Goal: Task Accomplishment & Management: Use online tool/utility

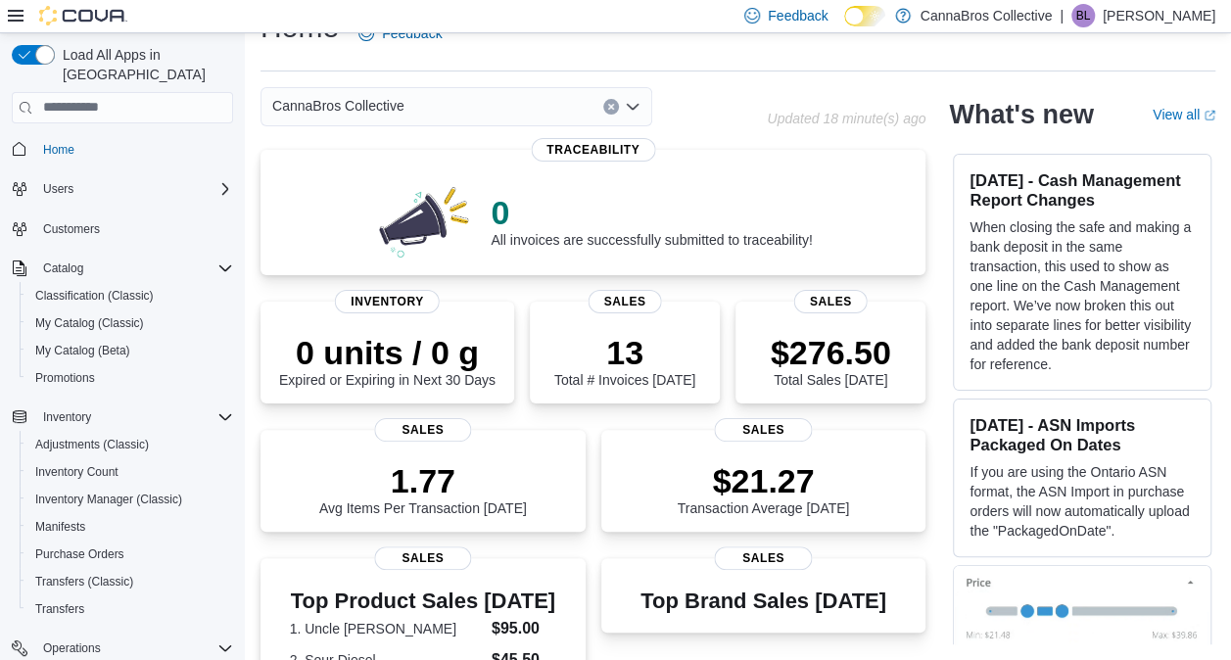
scroll to position [603, 0]
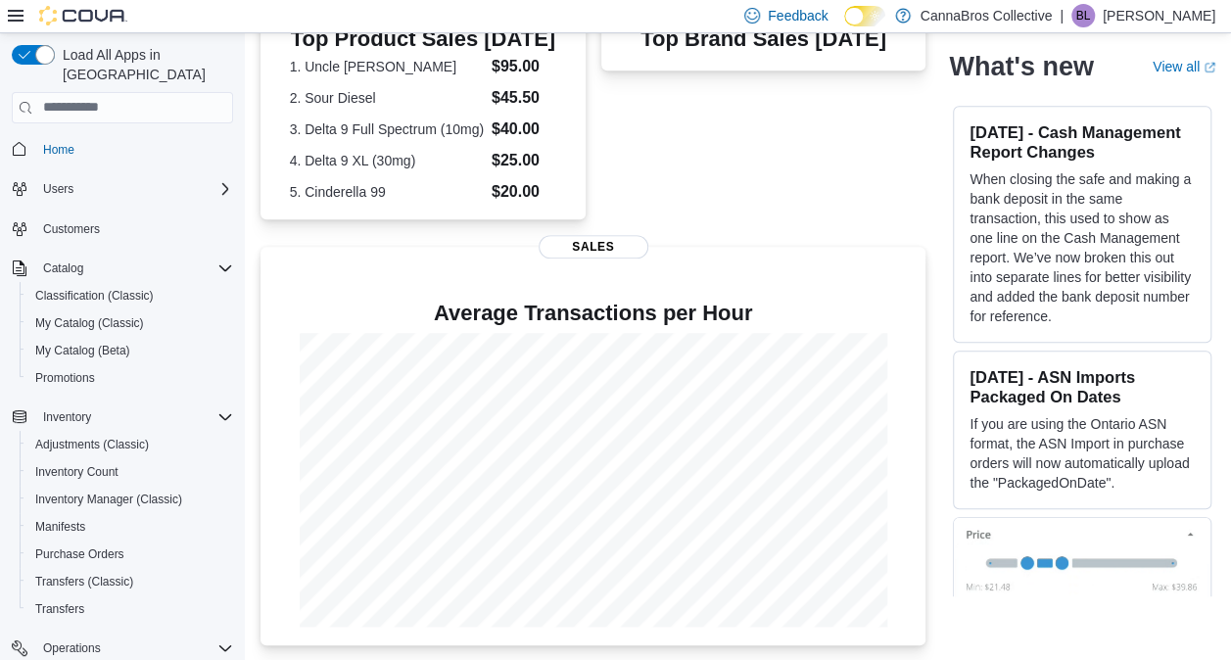
click at [65, 135] on button "Home" at bounding box center [122, 149] width 237 height 28
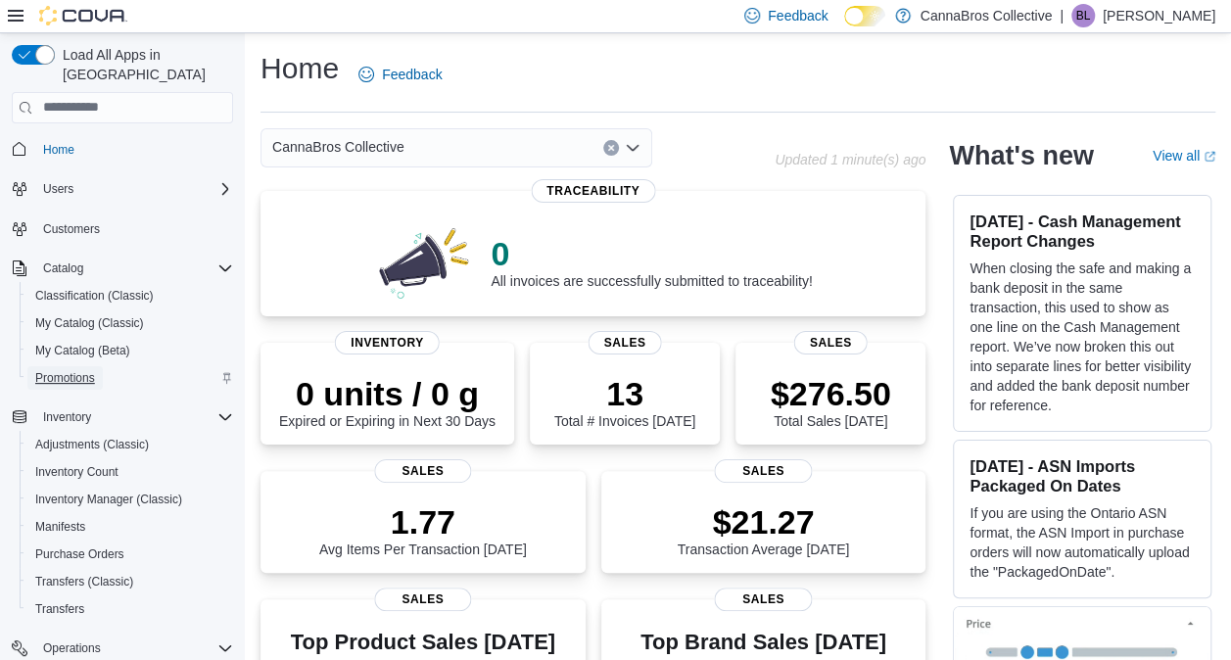
click at [92, 370] on span "Promotions" at bounding box center [65, 378] width 60 height 16
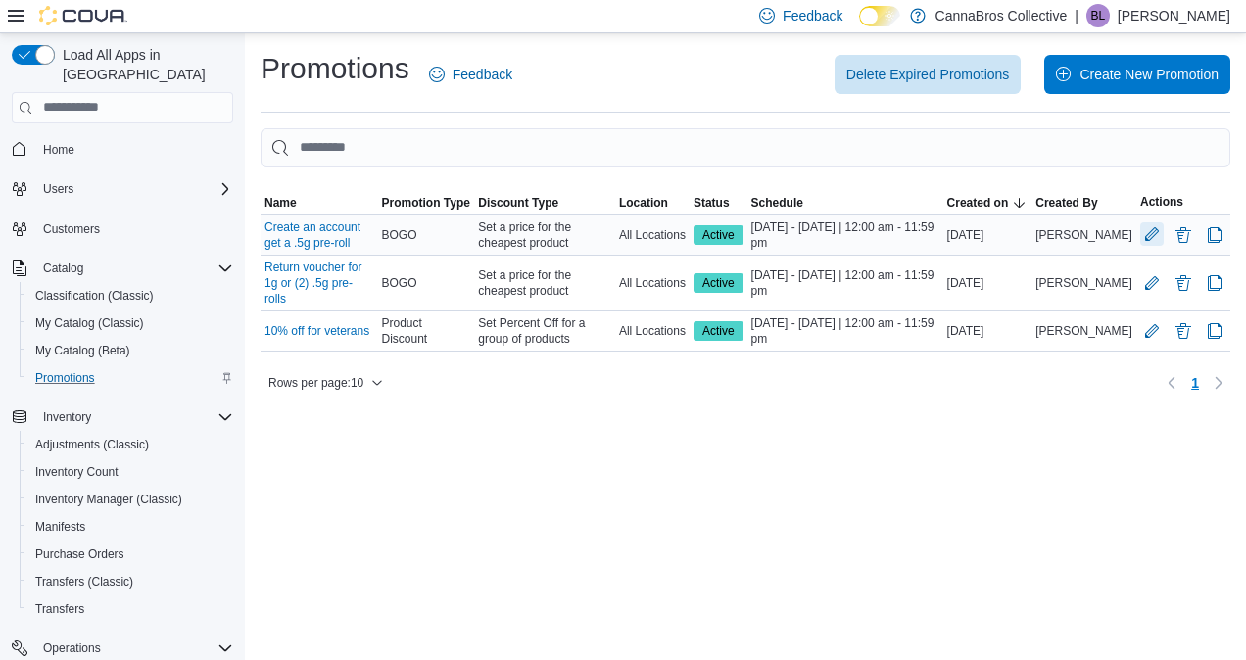
click at [1149, 236] on button "Edit Promotion" at bounding box center [1152, 234] width 24 height 24
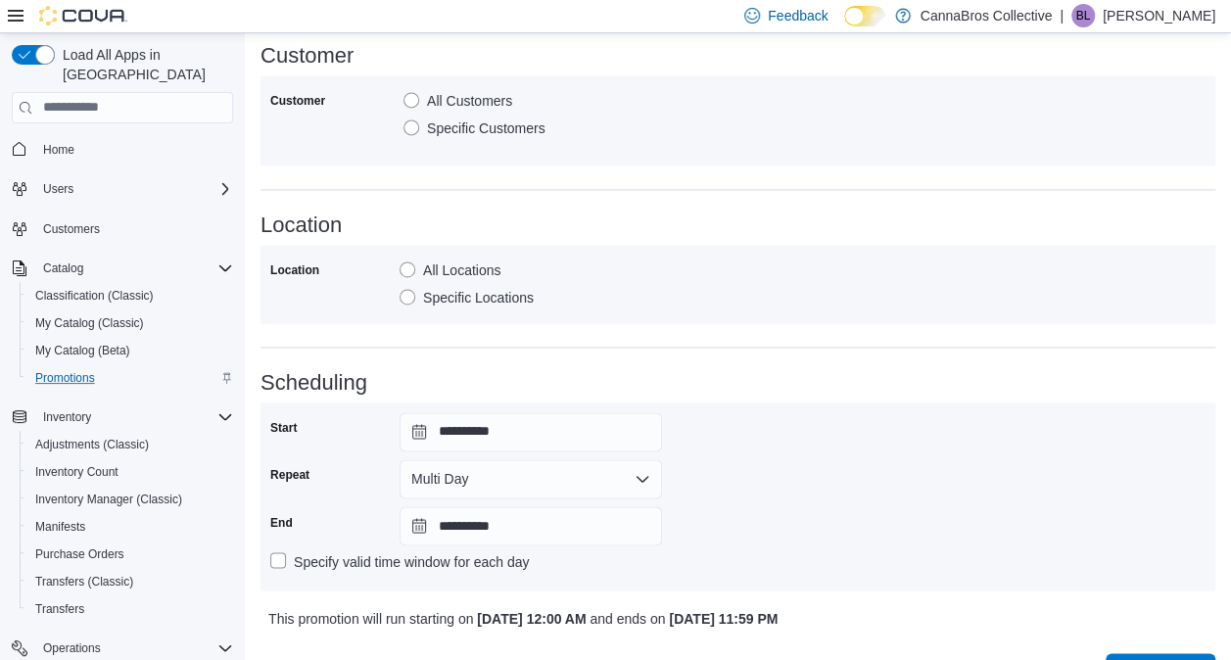
scroll to position [1395, 0]
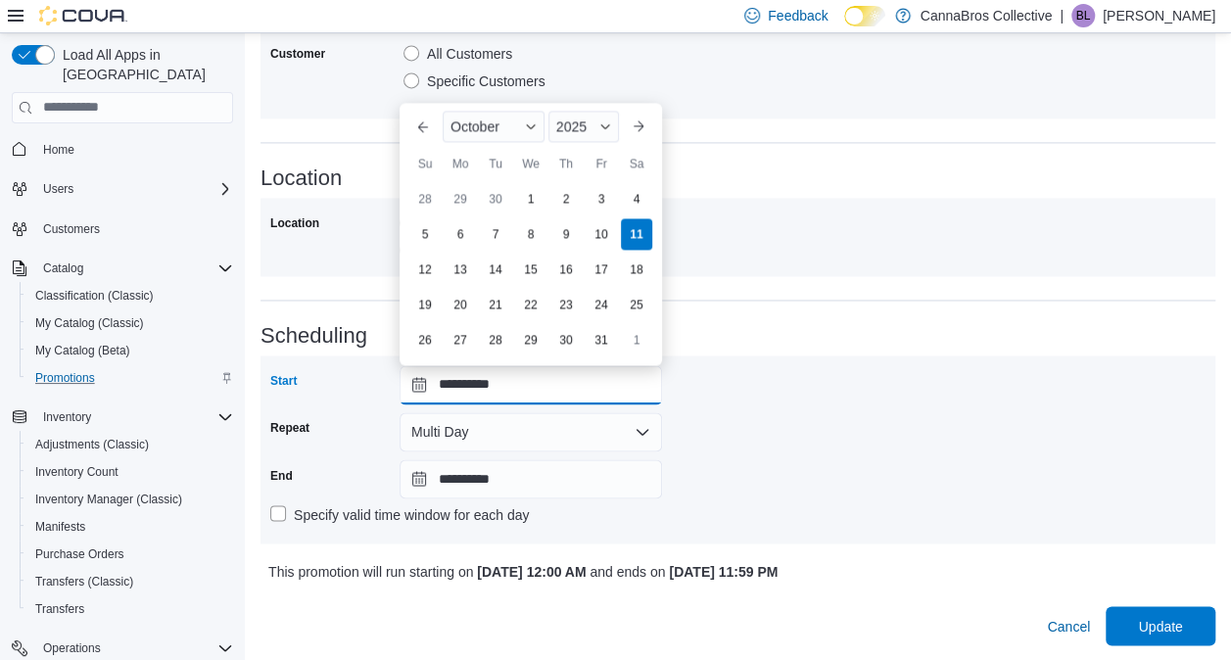
click at [422, 383] on input "**********" at bounding box center [531, 384] width 262 height 39
click at [427, 274] on div "12" at bounding box center [424, 269] width 34 height 34
type input "**********"
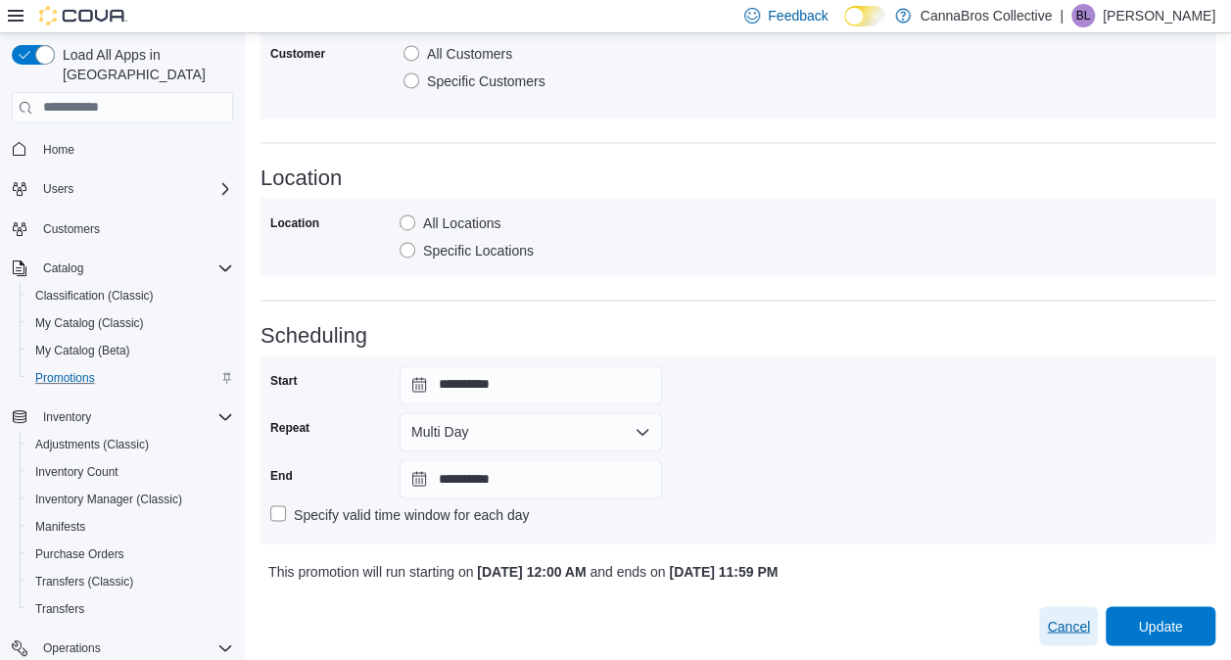
click at [1076, 627] on span "Cancel" at bounding box center [1068, 626] width 43 height 20
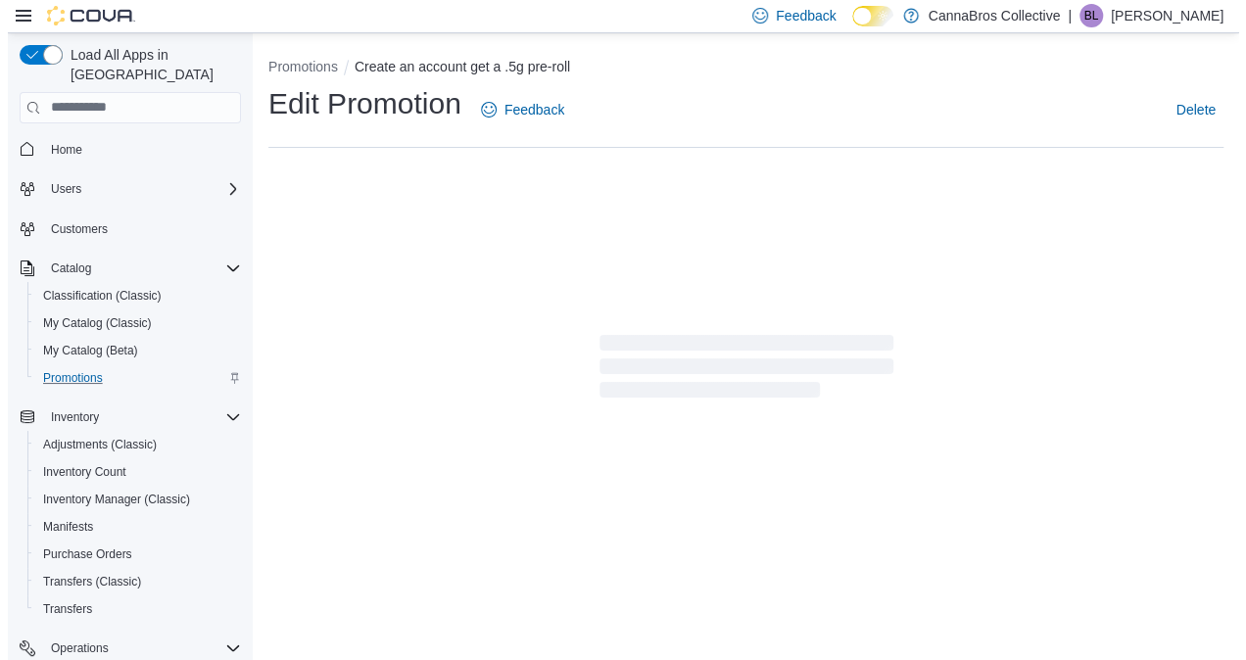
scroll to position [0, 0]
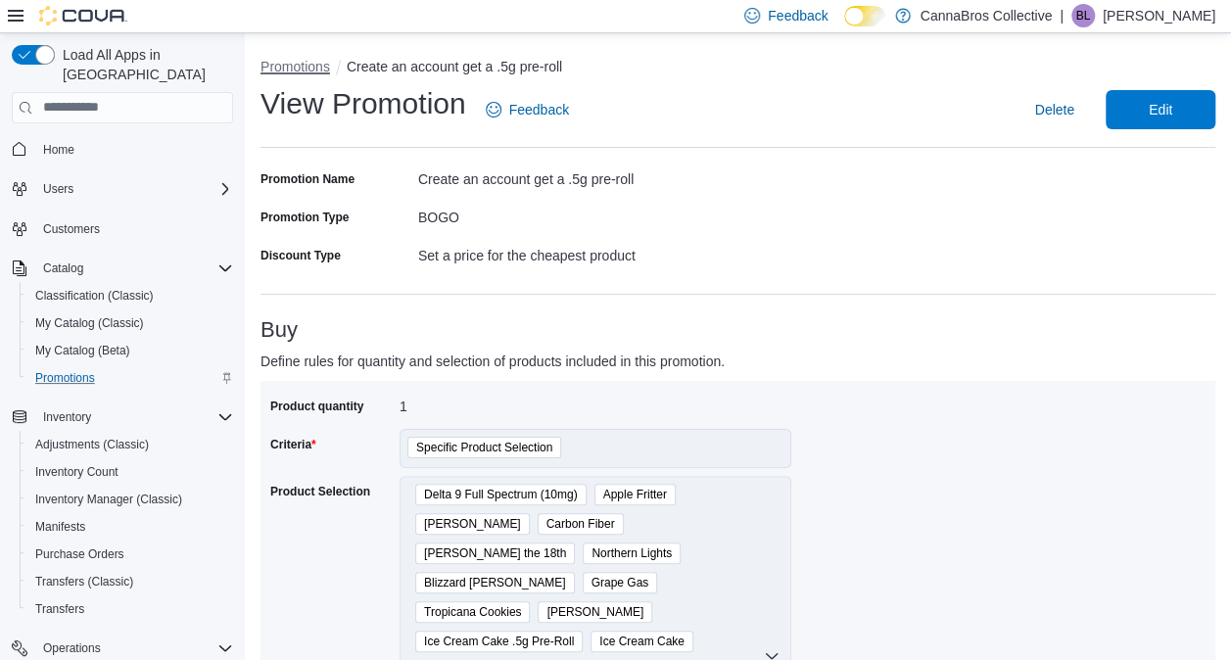
click at [306, 61] on button "Promotions" at bounding box center [296, 67] width 70 height 16
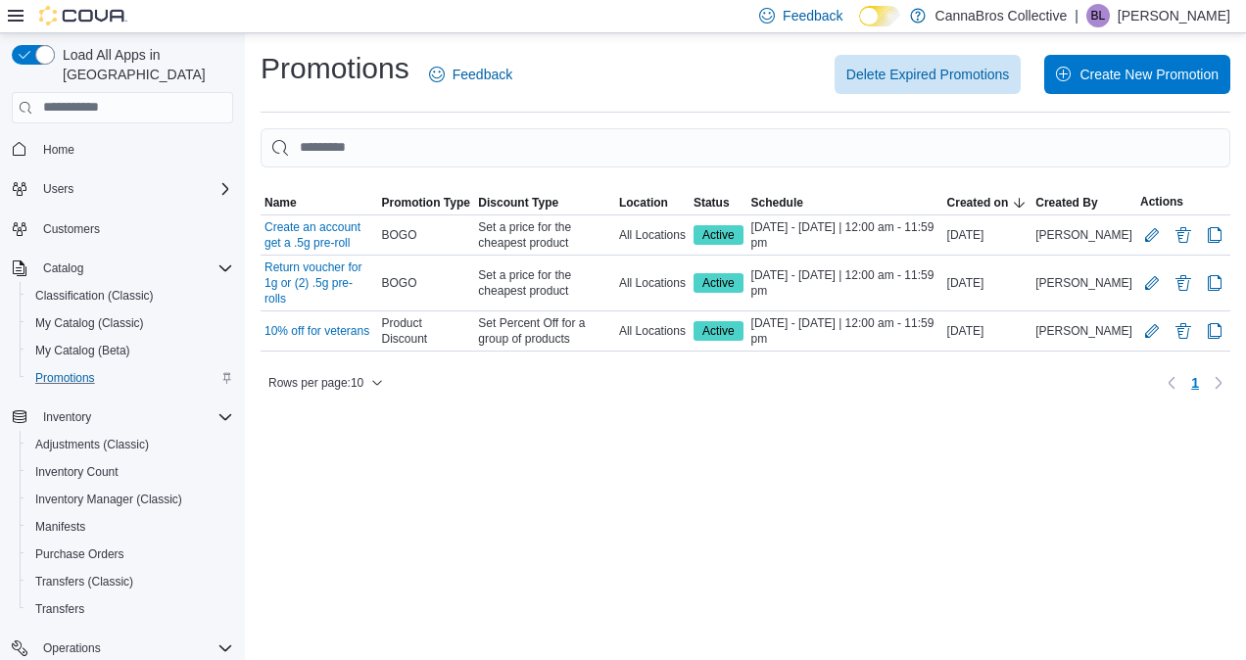
click at [646, 405] on div "Promotions Feedback Delete Expired Promotions Create New Promotion Sorting This…" at bounding box center [745, 346] width 1001 height 627
click at [1146, 270] on button "Edit Promotion" at bounding box center [1152, 282] width 24 height 24
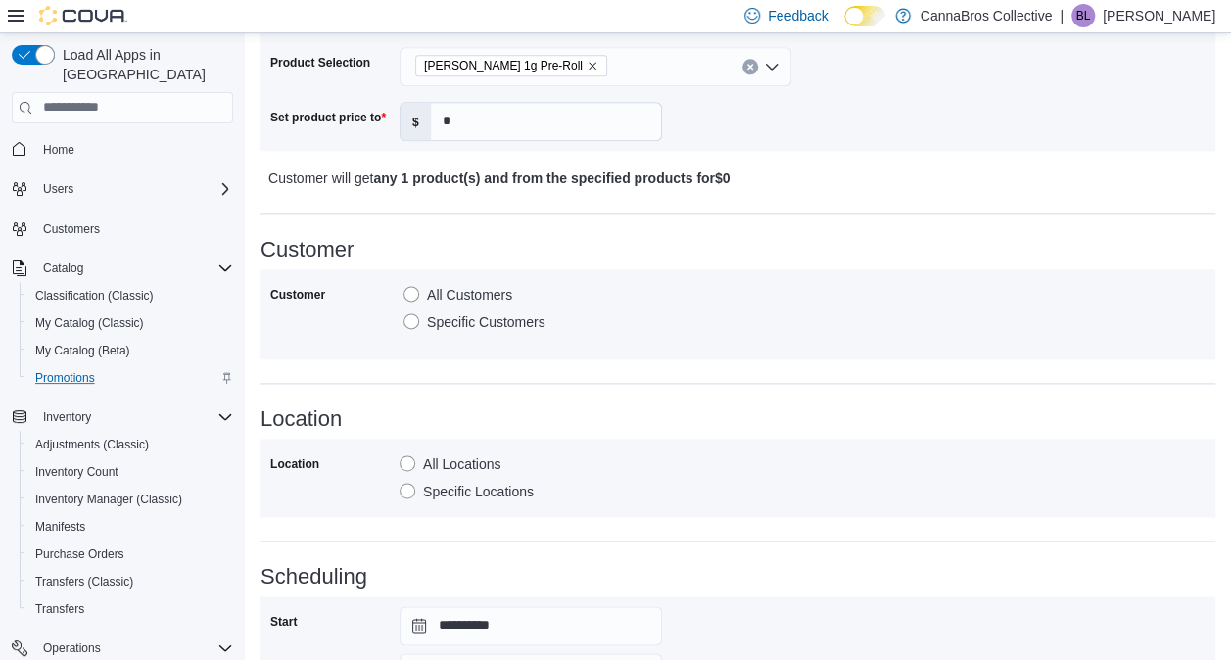
scroll to position [1395, 0]
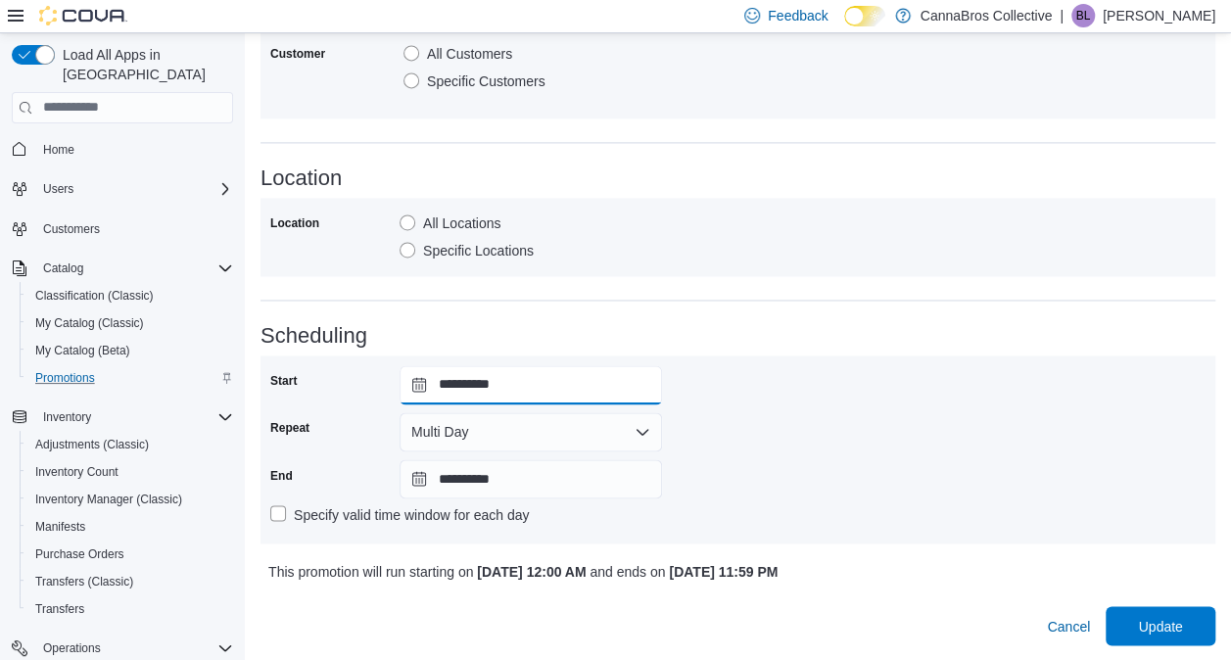
click at [415, 381] on input "**********" at bounding box center [531, 384] width 262 height 39
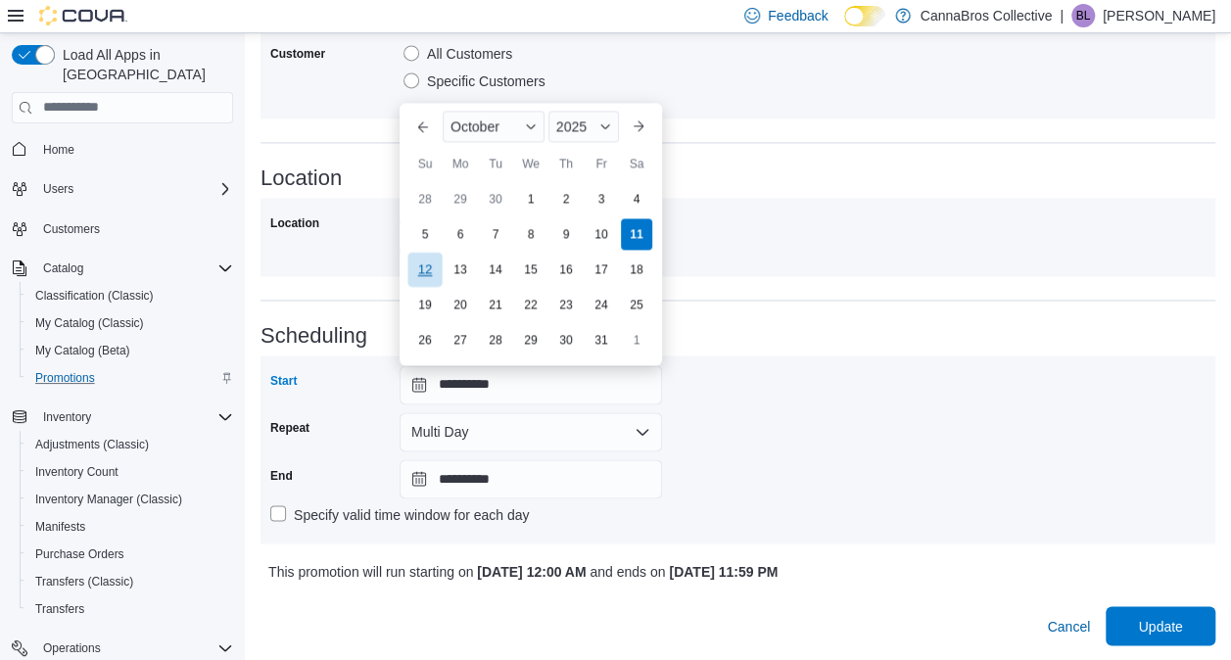
click at [437, 262] on div "12" at bounding box center [424, 269] width 34 height 34
type input "**********"
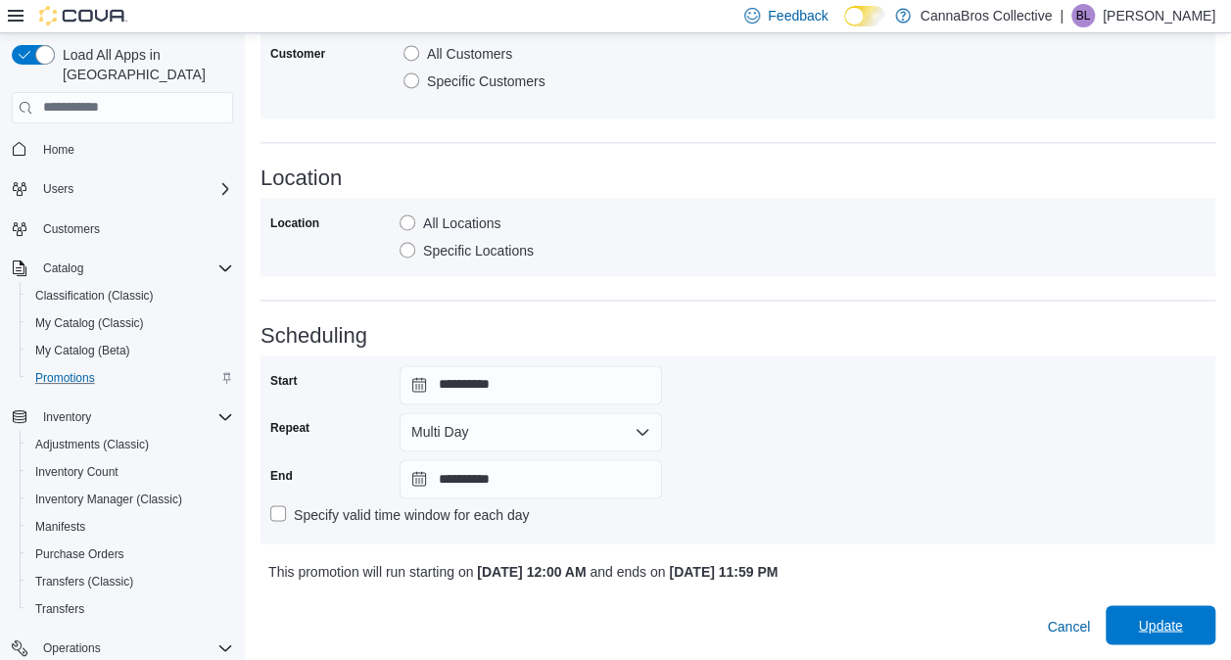
click at [1173, 633] on span "Update" at bounding box center [1160, 625] width 44 height 20
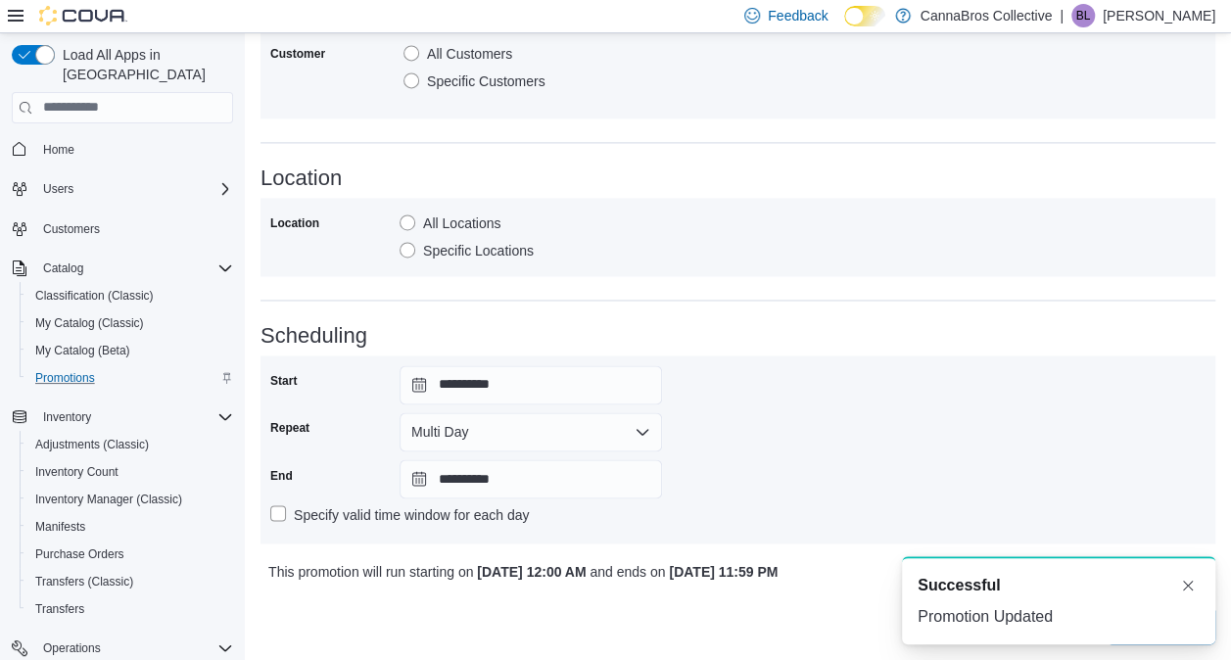
scroll to position [0, 0]
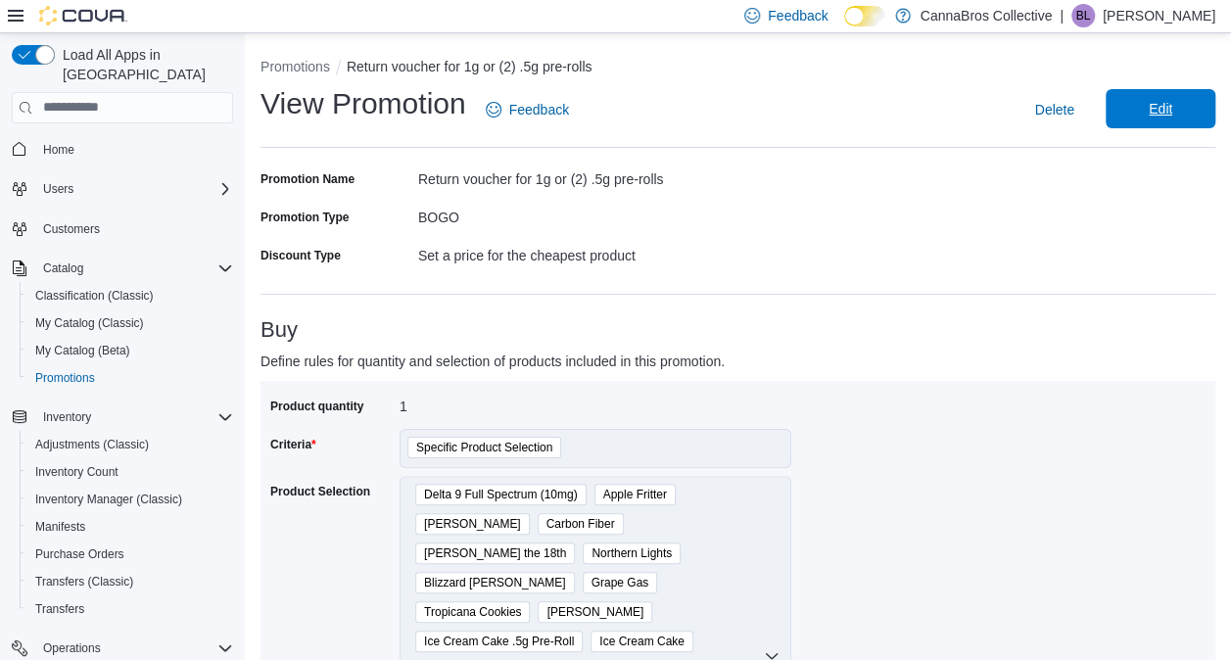
click at [1172, 118] on span "Edit" at bounding box center [1161, 109] width 24 height 20
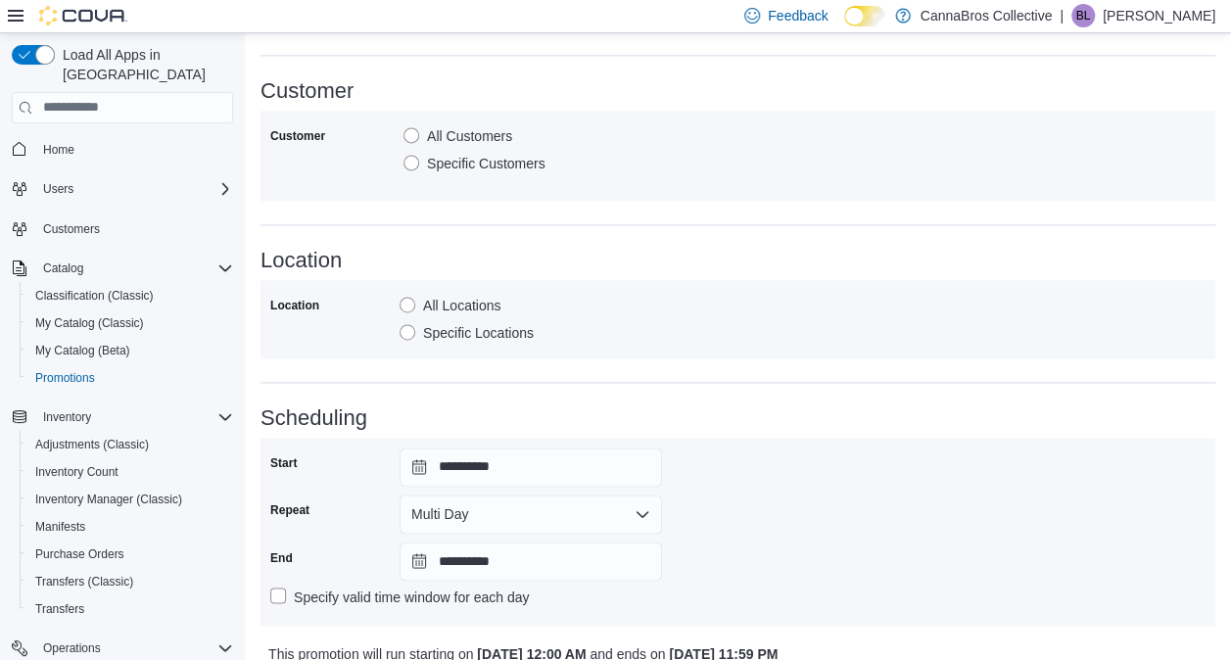
scroll to position [1395, 0]
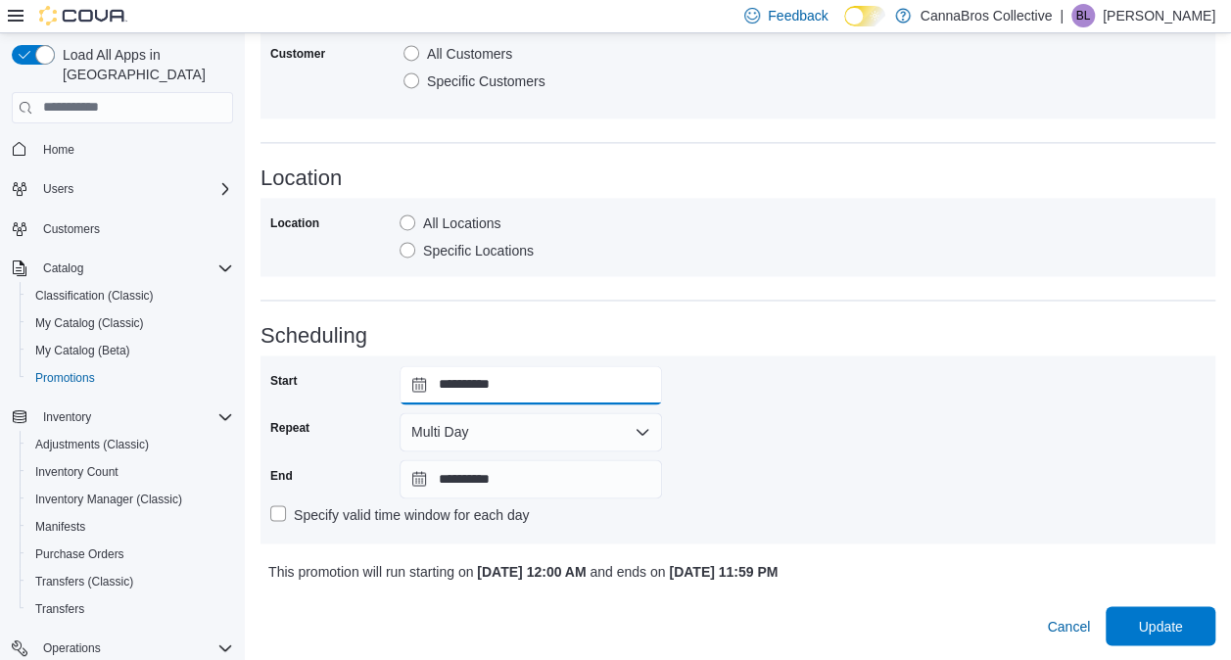
click at [414, 381] on input "**********" at bounding box center [531, 384] width 262 height 39
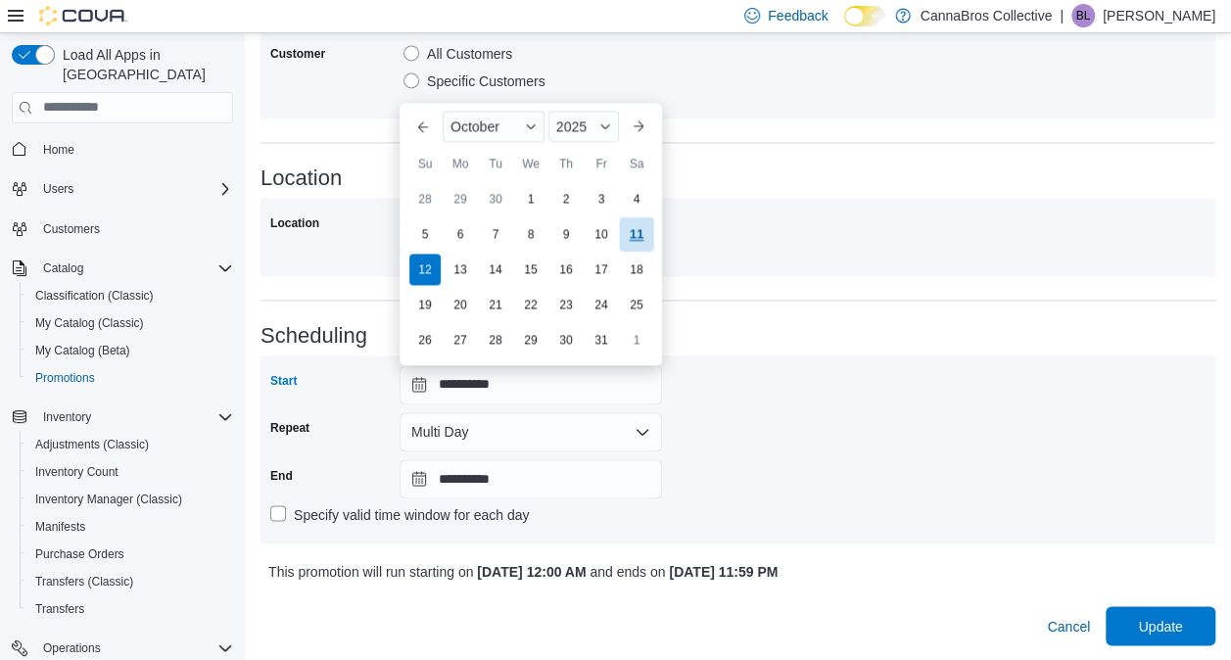
click at [642, 231] on div "11" at bounding box center [636, 233] width 34 height 34
type input "**********"
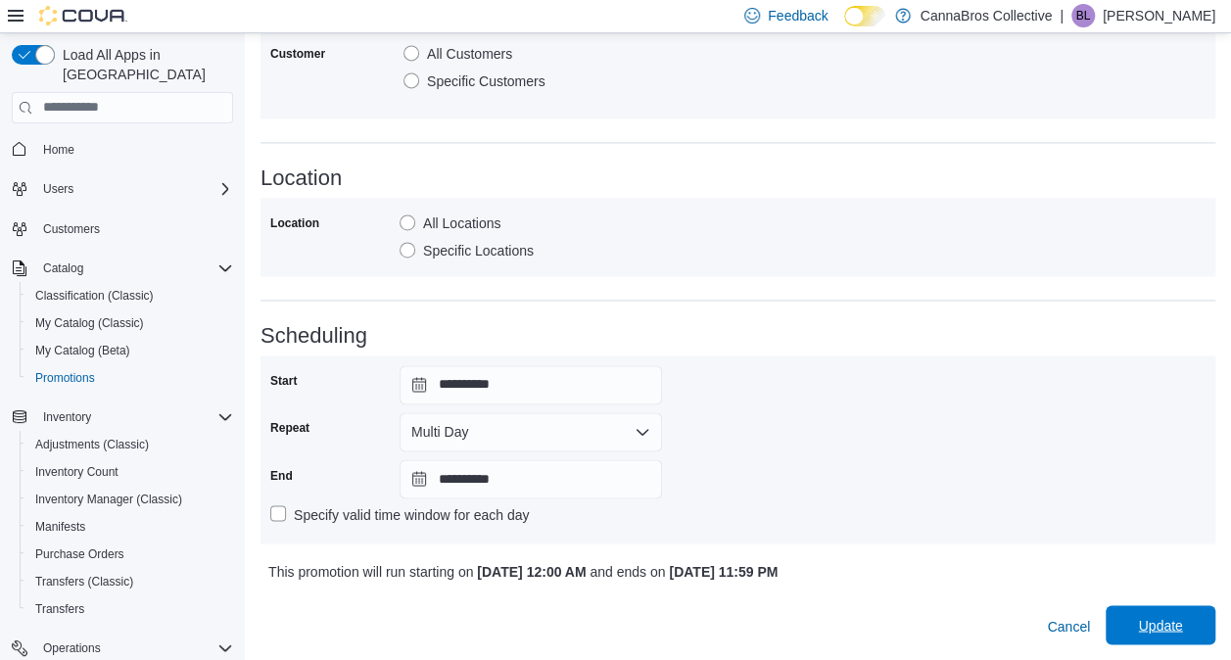
click at [1177, 627] on span "Update" at bounding box center [1160, 625] width 44 height 20
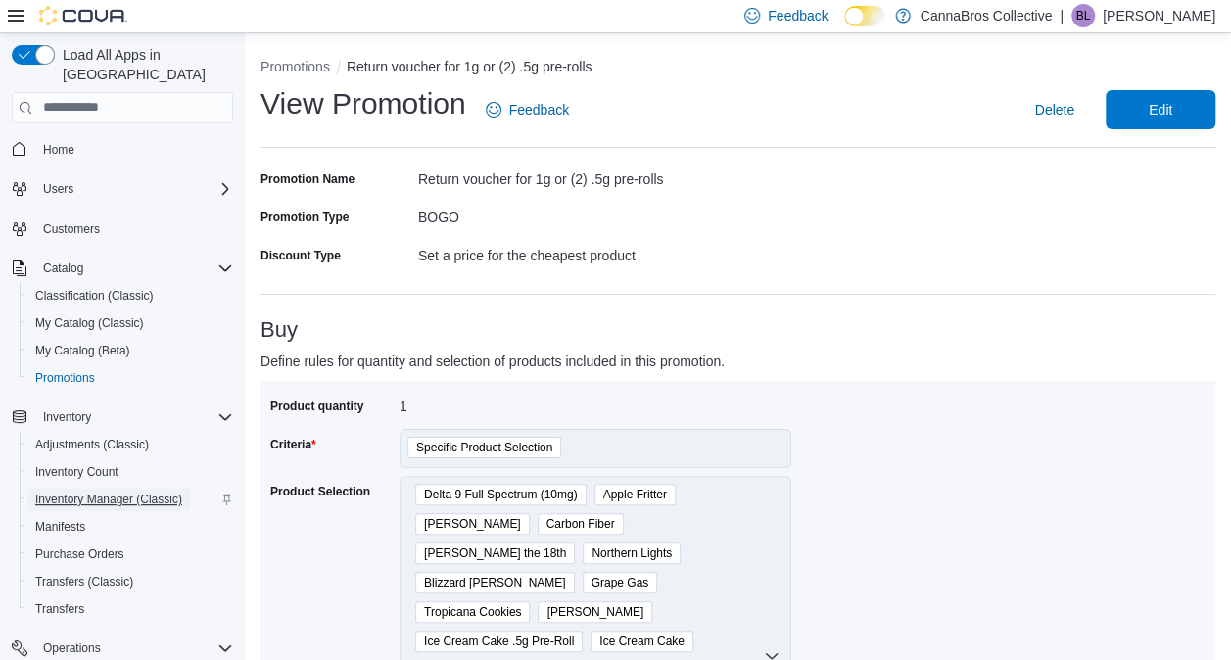
click at [166, 492] on span "Inventory Manager (Classic)" at bounding box center [108, 500] width 147 height 16
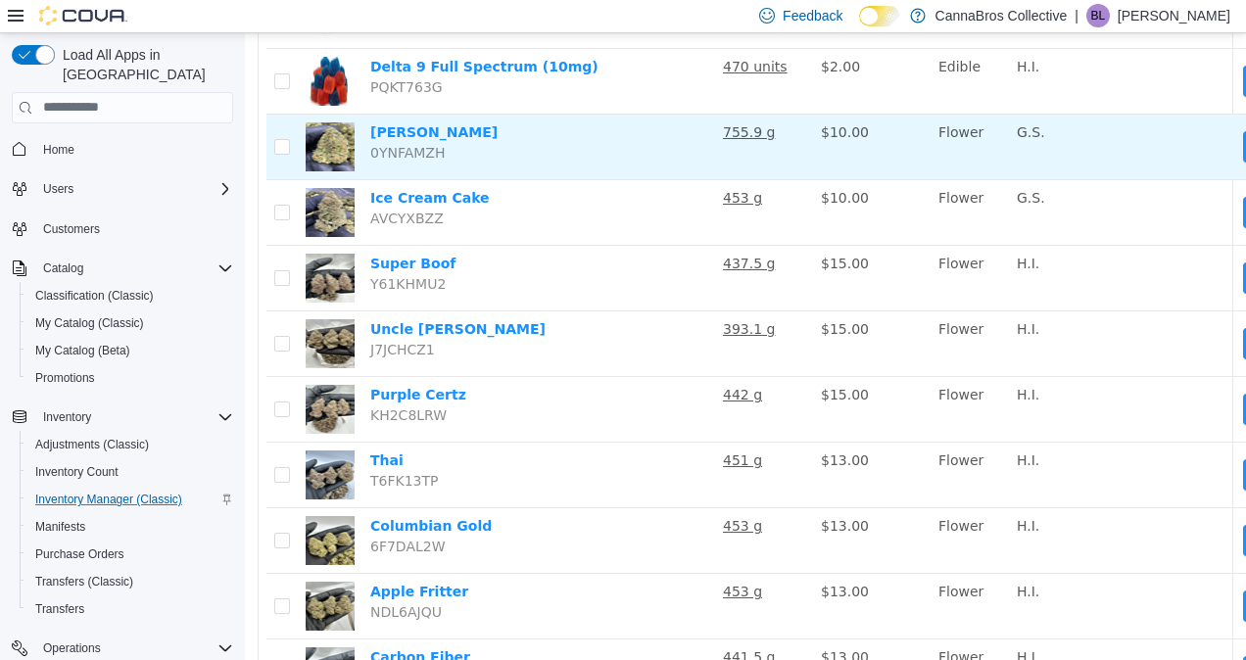
scroll to position [329, 129]
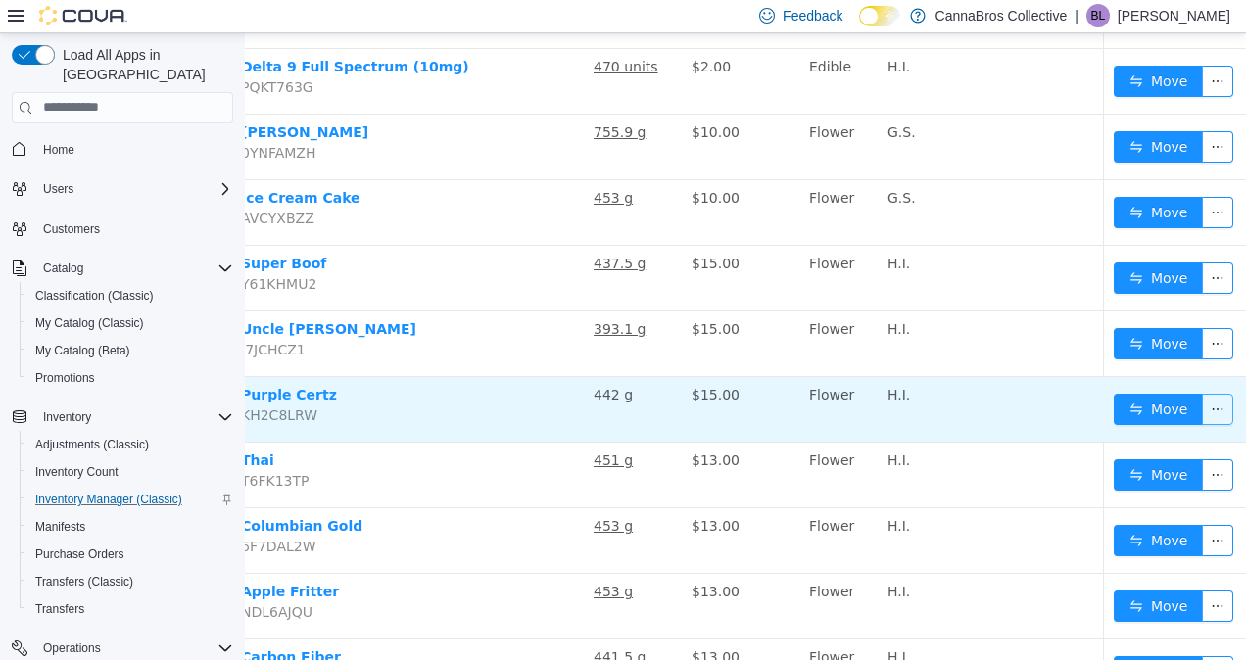
click at [1202, 412] on button "button" at bounding box center [1217, 408] width 31 height 31
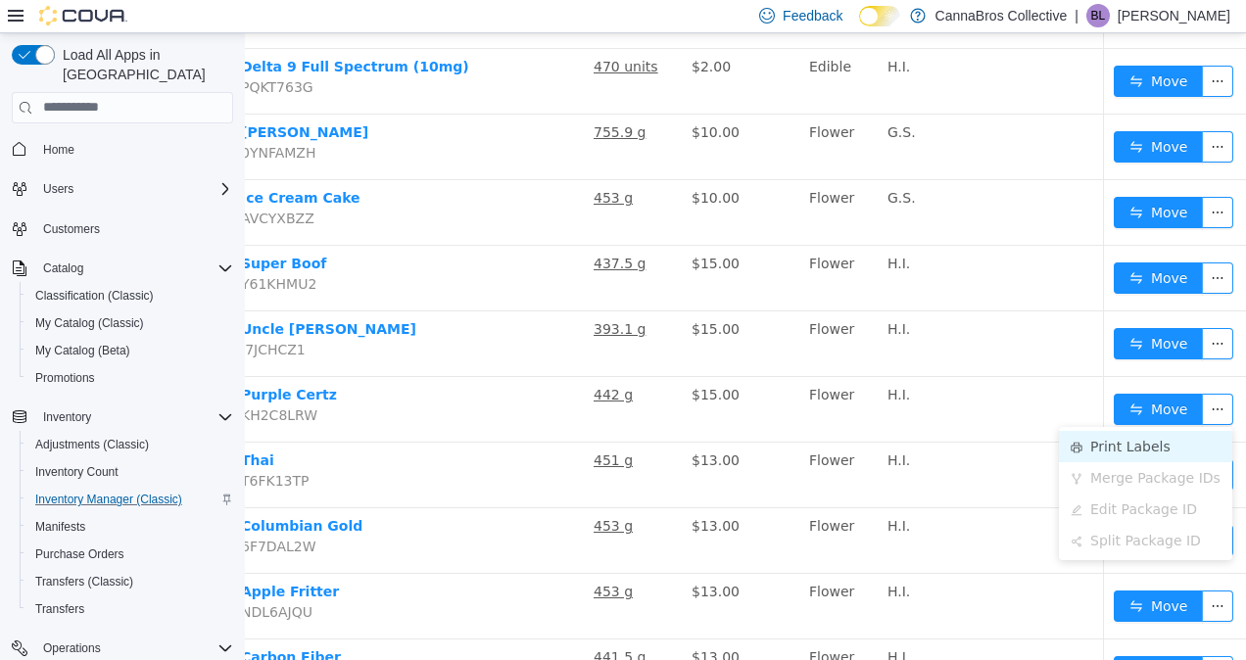
click at [1105, 445] on li "Print Labels" at bounding box center [1145, 445] width 173 height 31
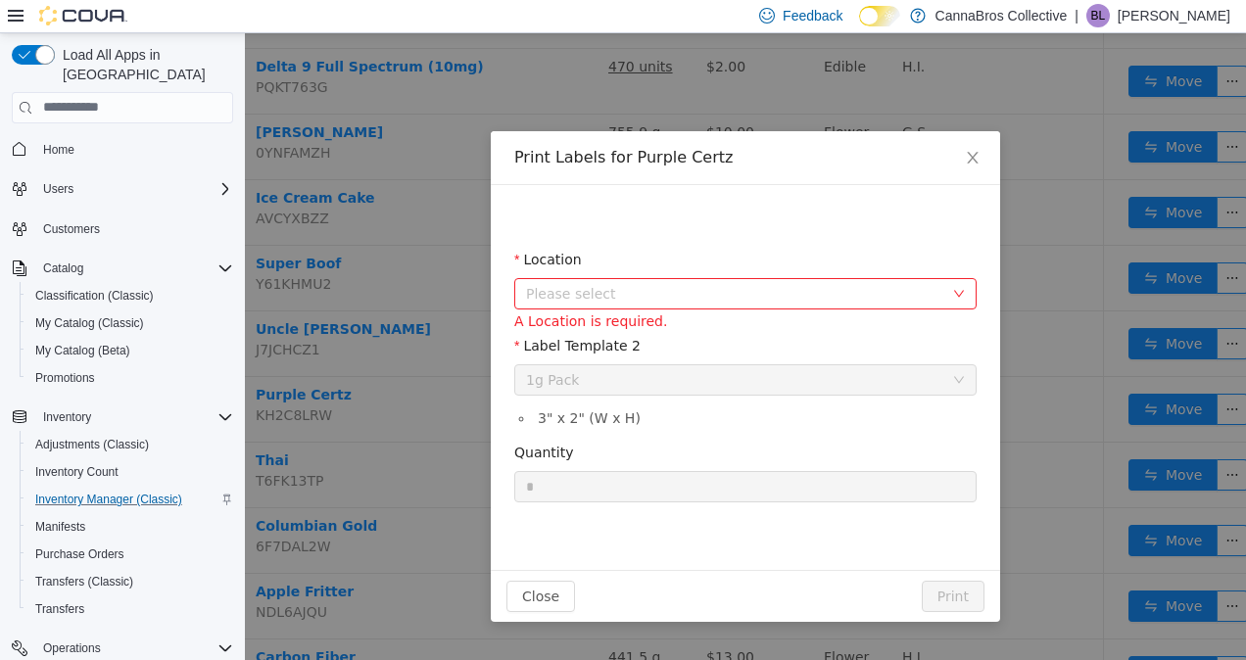
click at [748, 279] on span "Please select" at bounding box center [739, 292] width 426 height 29
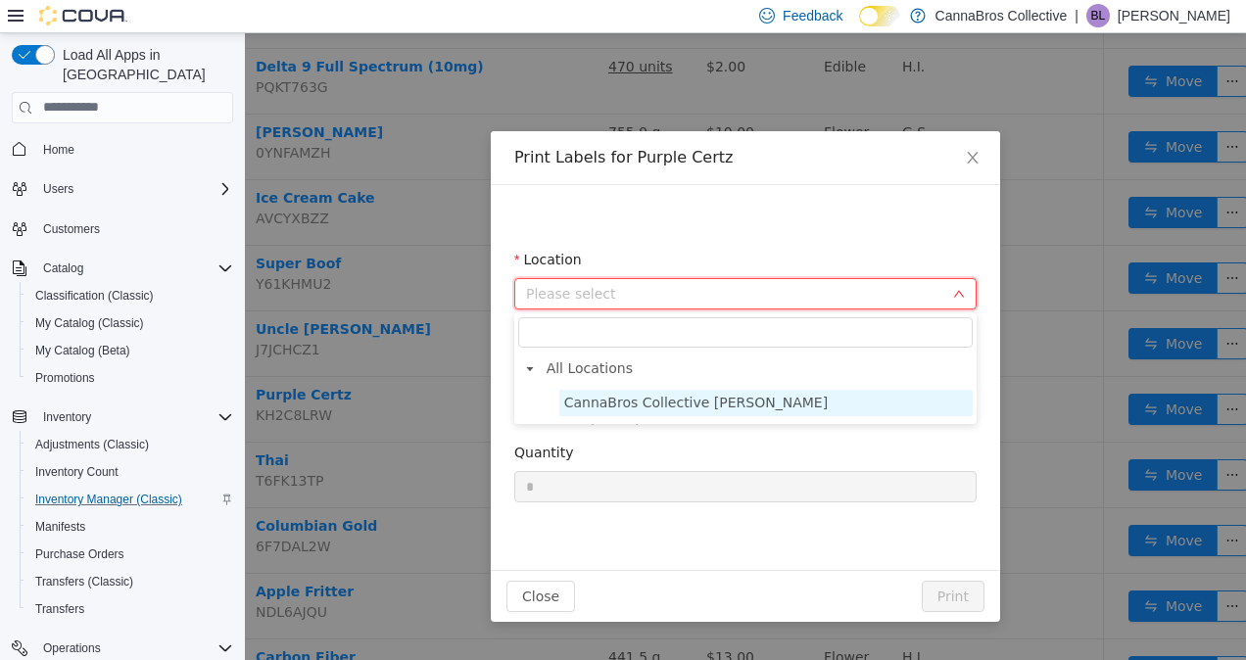
click at [737, 398] on span "CannaBros Collective Wilkes" at bounding box center [765, 402] width 413 height 26
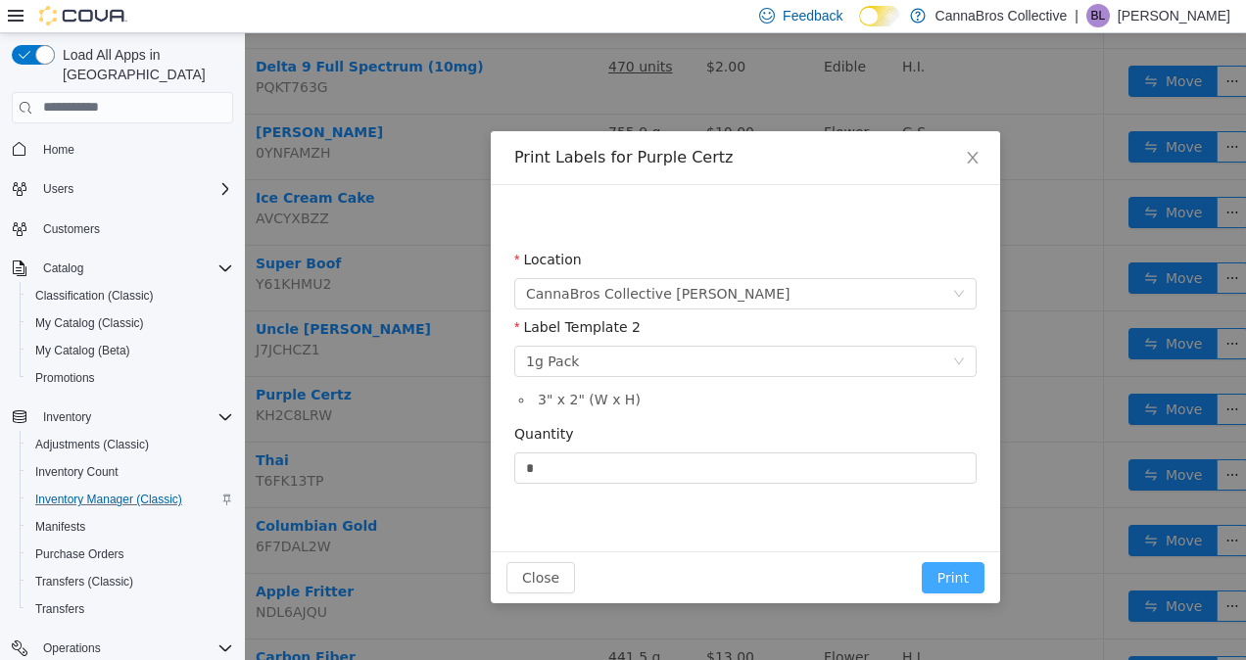
click at [942, 569] on button "Print" at bounding box center [953, 576] width 63 height 31
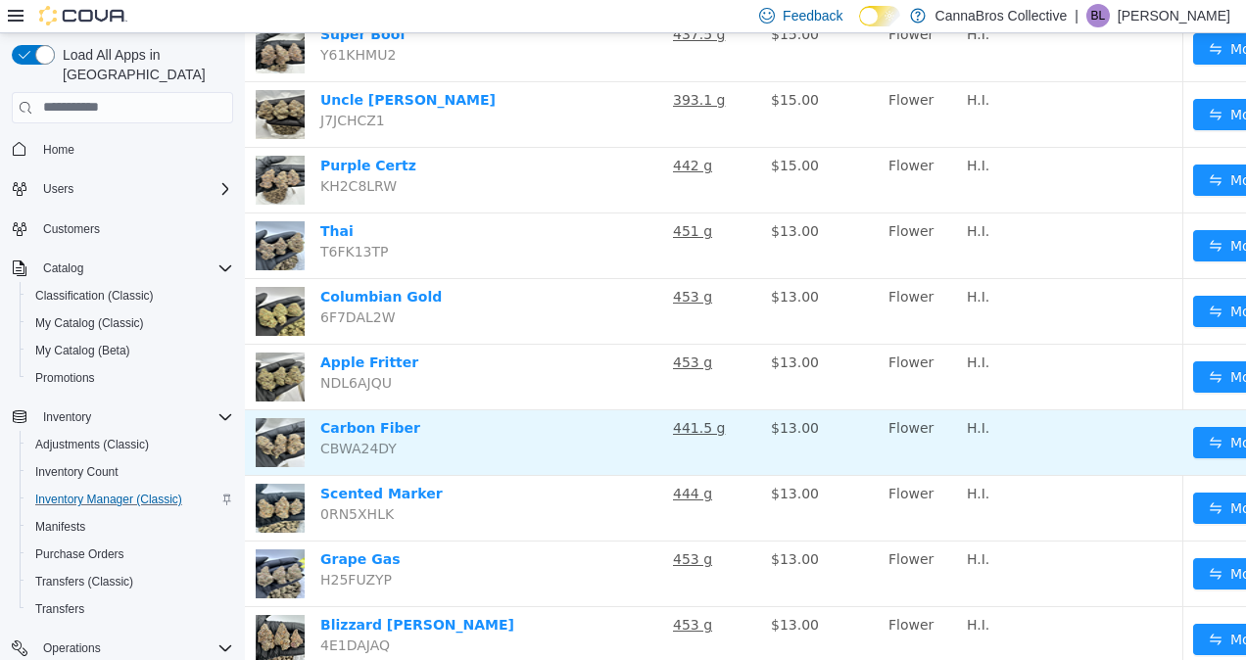
scroll to position [558, 129]
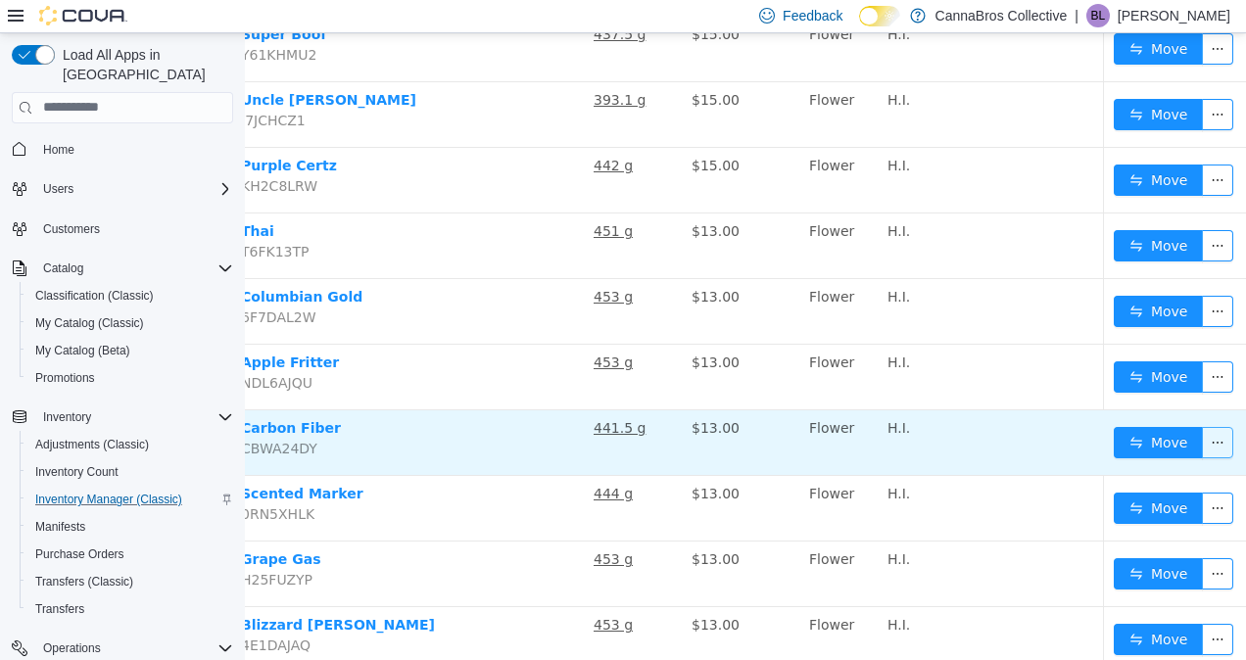
click at [1202, 432] on button "button" at bounding box center [1217, 441] width 31 height 31
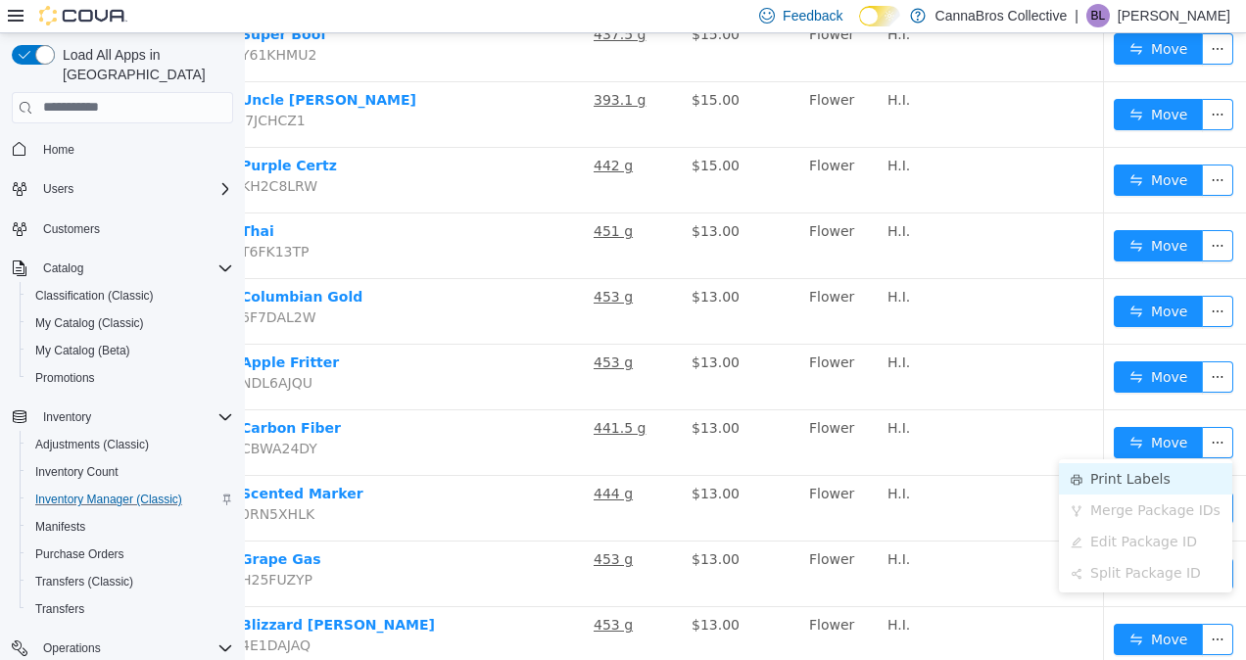
click at [1105, 471] on li "Print Labels" at bounding box center [1145, 477] width 173 height 31
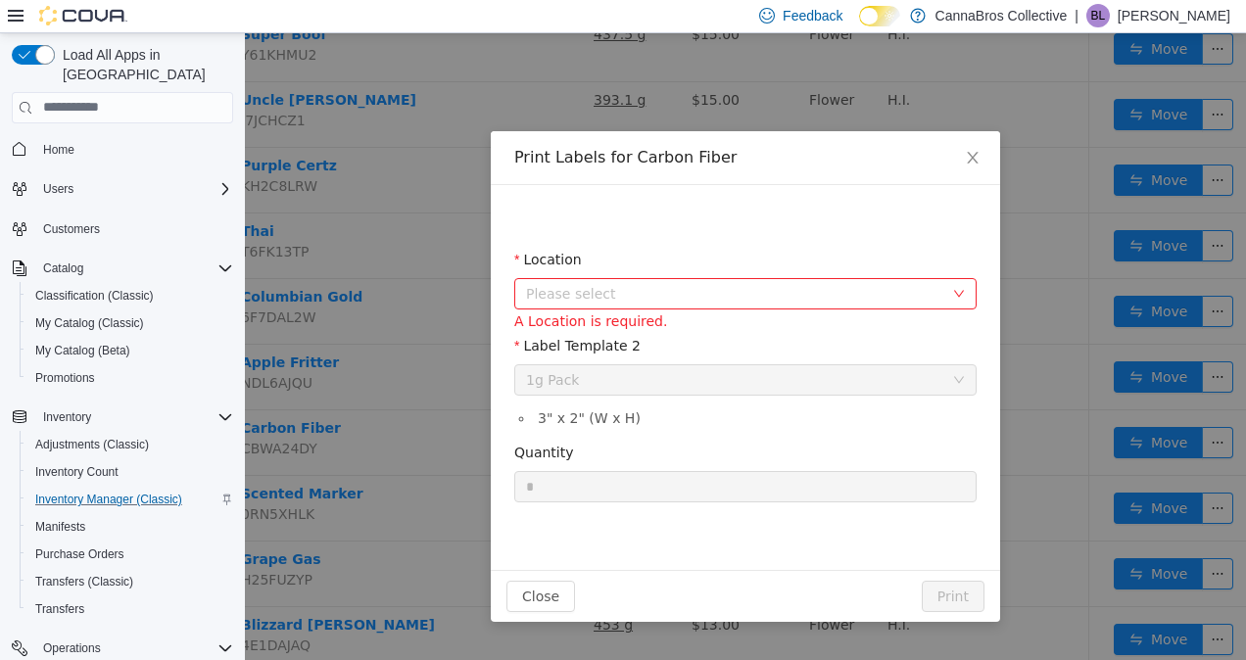
scroll to position [558, 115]
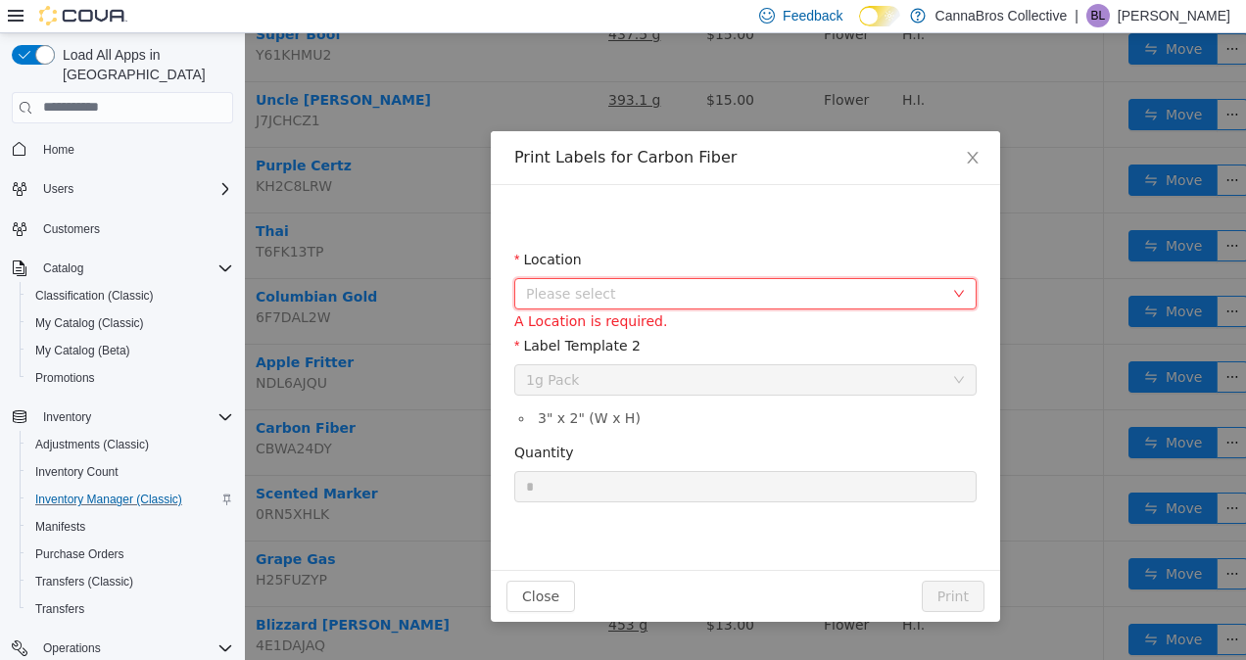
click at [819, 291] on span "Please select" at bounding box center [734, 293] width 417 height 20
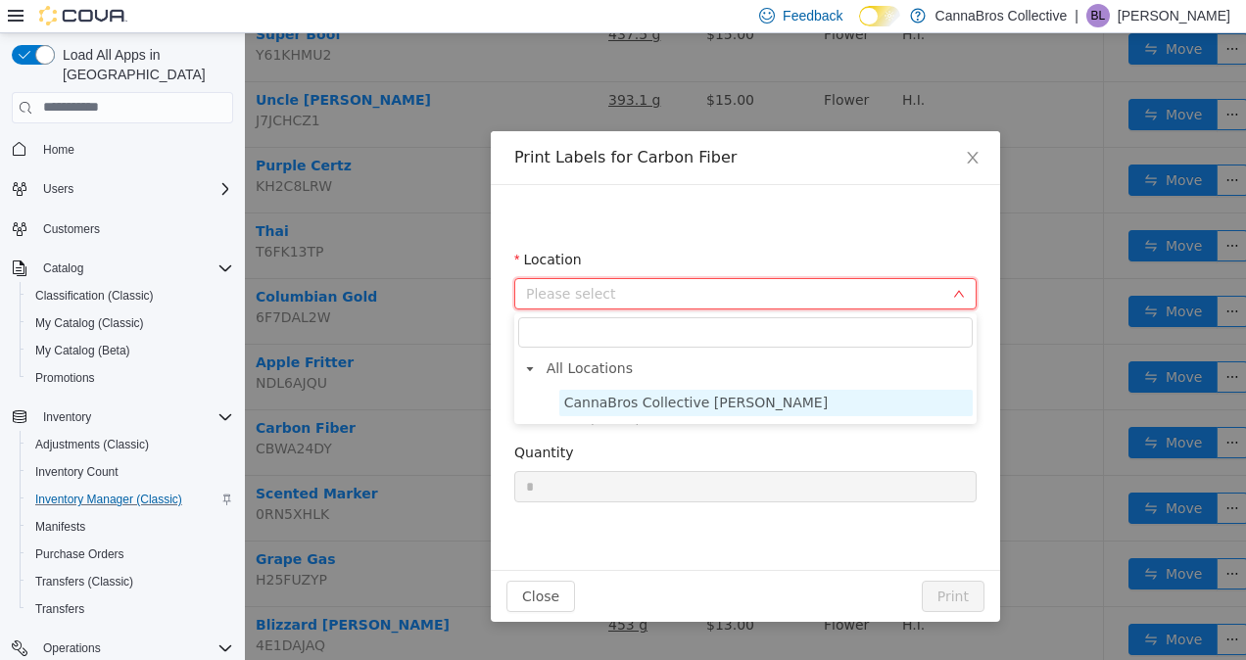
click at [750, 391] on span "CannaBros Collective Wilkes" at bounding box center [765, 402] width 413 height 26
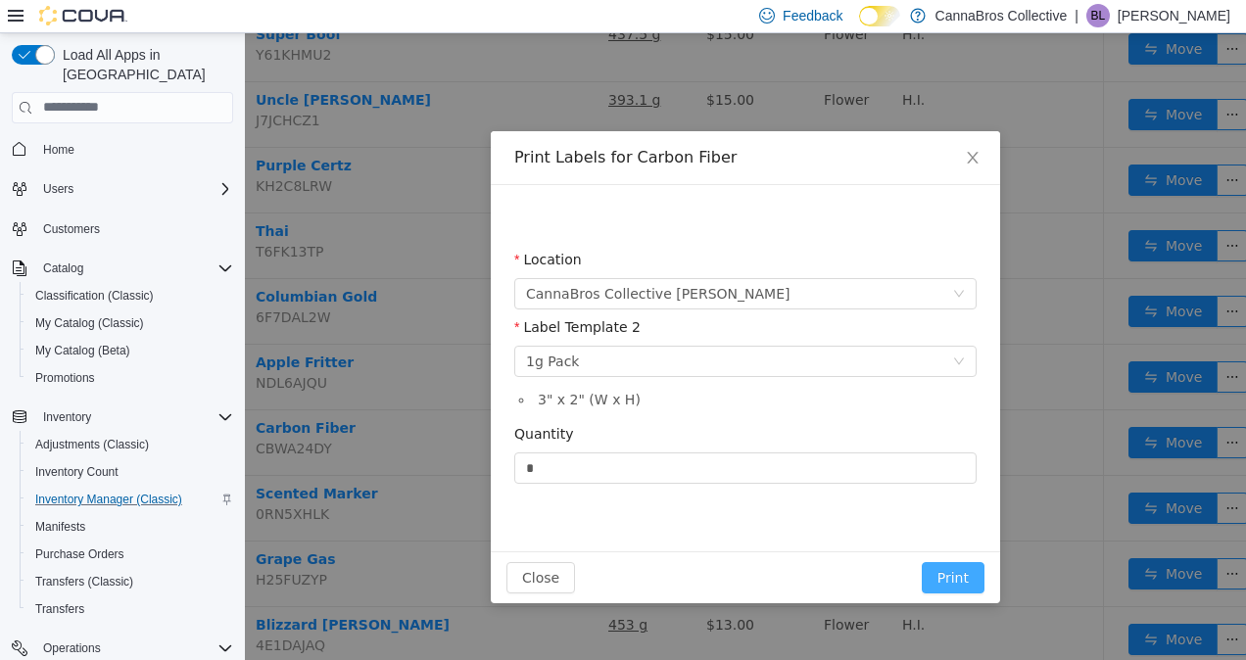
click at [956, 579] on button "Print" at bounding box center [953, 576] width 63 height 31
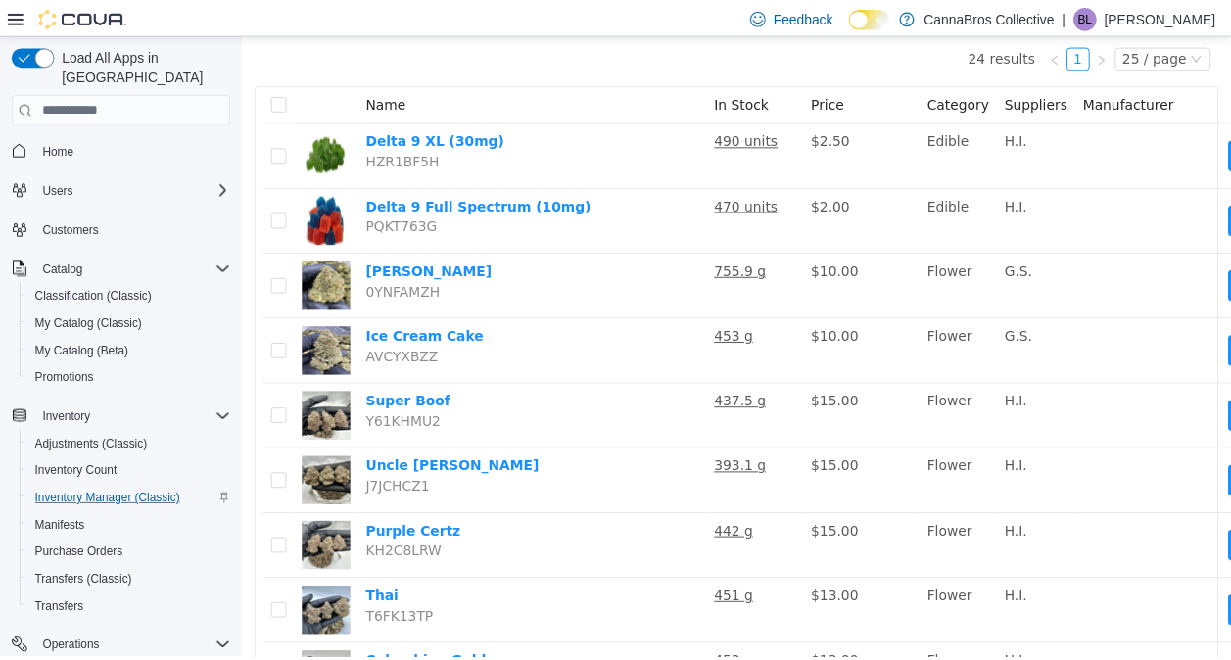
scroll to position [0, 0]
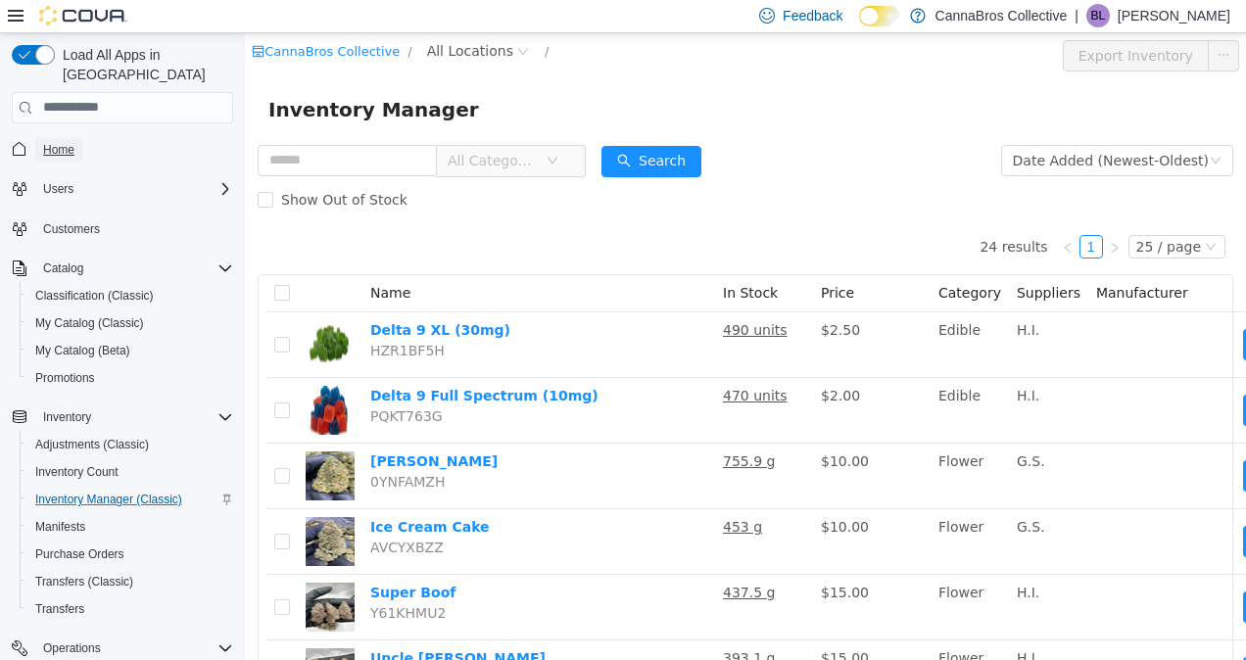
click at [43, 138] on span "Home" at bounding box center [58, 150] width 31 height 24
